Goal: Task Accomplishment & Management: Use online tool/utility

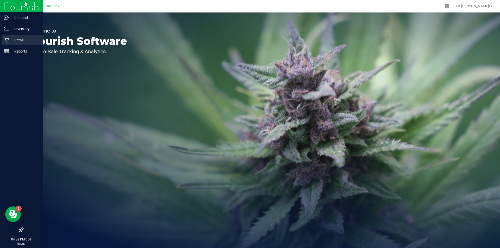
click at [6, 39] on icon at bounding box center [6, 40] width 5 height 5
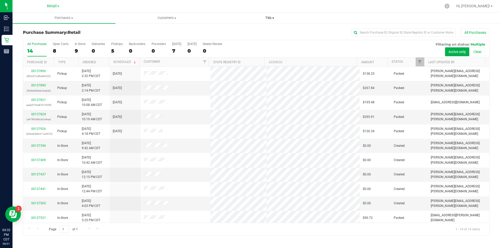
click at [269, 20] on span "Tills" at bounding box center [270, 18] width 102 height 5
click at [232, 31] on span "Manage tills" at bounding box center [235, 31] width 35 height 4
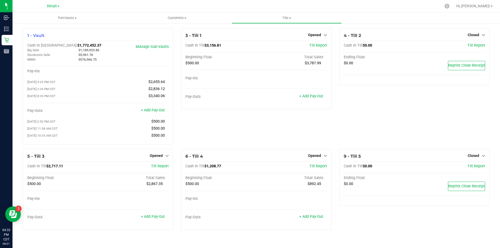
click at [156, 219] on link "+ Add Pay-Out" at bounding box center [153, 217] width 24 height 4
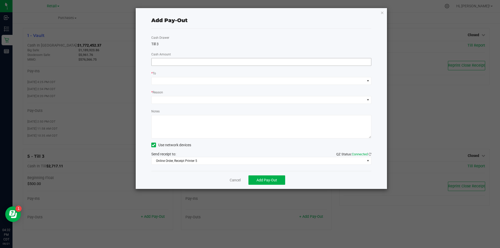
click at [193, 62] on input at bounding box center [262, 61] width 220 height 7
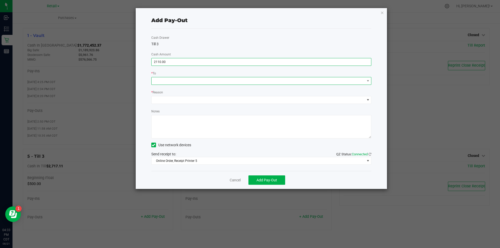
click at [186, 82] on span at bounding box center [258, 80] width 213 height 7
type input "$2,110.00"
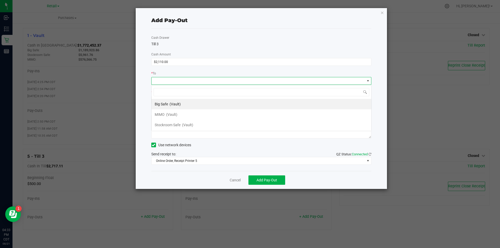
scroll to position [8, 220]
click at [174, 113] on span "(Vault)" at bounding box center [171, 115] width 11 height 4
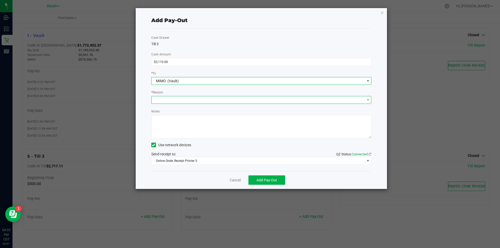
click at [191, 97] on span at bounding box center [258, 99] width 213 height 7
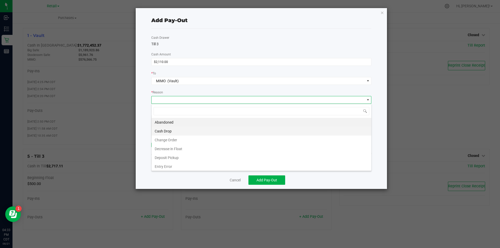
click at [187, 131] on li "Cash Drop" at bounding box center [262, 131] width 220 height 9
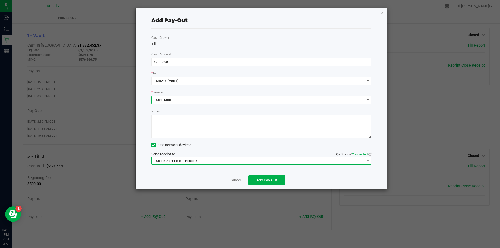
click at [207, 161] on span "Online Order, Receipt Printer 5" at bounding box center [258, 160] width 213 height 7
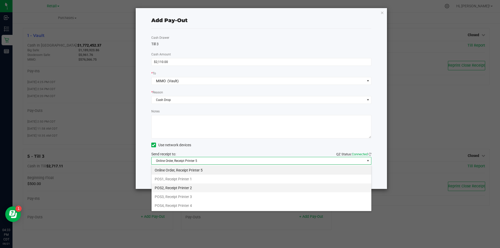
click at [178, 188] on li "POS2, Receipt Printer 2" at bounding box center [262, 188] width 220 height 9
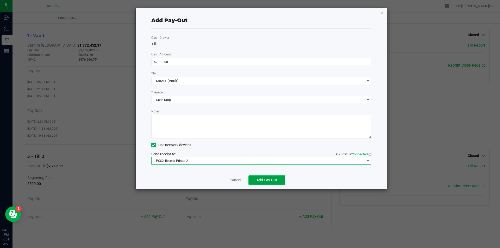
click at [271, 180] on span "Add Pay-Out" at bounding box center [267, 180] width 21 height 4
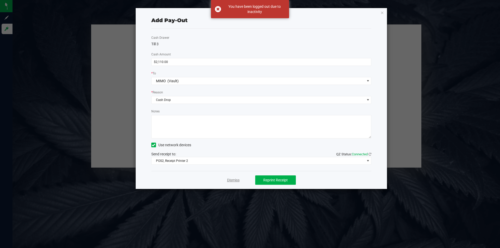
click at [233, 182] on link "Dismiss" at bounding box center [233, 180] width 13 height 5
